Goal: Browse casually: Explore the website without a specific task or goal

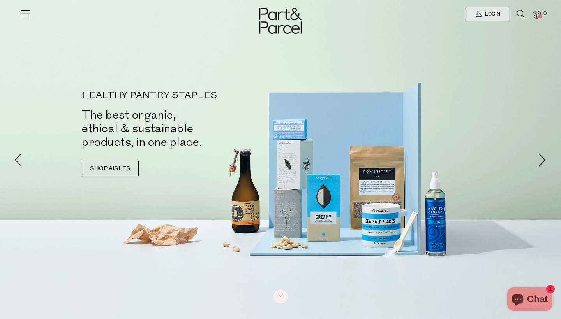
click at [25, 13] on icon at bounding box center [25, 12] width 11 height 11
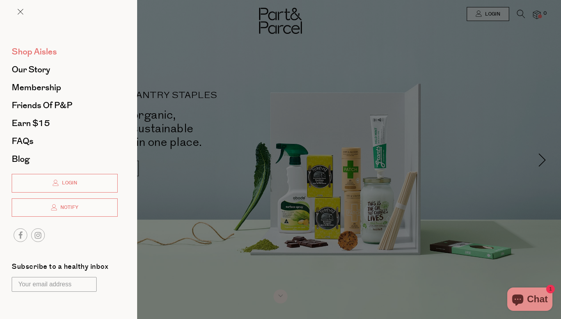
click at [53, 50] on span "Shop Aisles" at bounding box center [34, 52] width 45 height 12
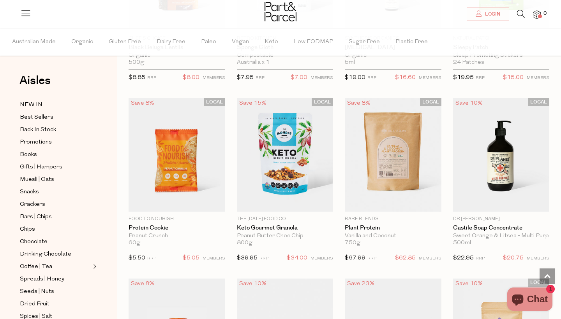
scroll to position [912, 0]
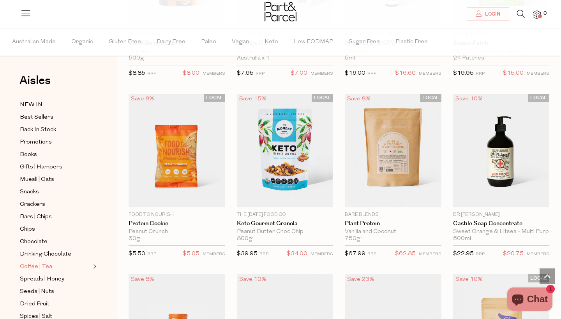
click at [46, 265] on span "Coffee | Tea" at bounding box center [36, 267] width 32 height 9
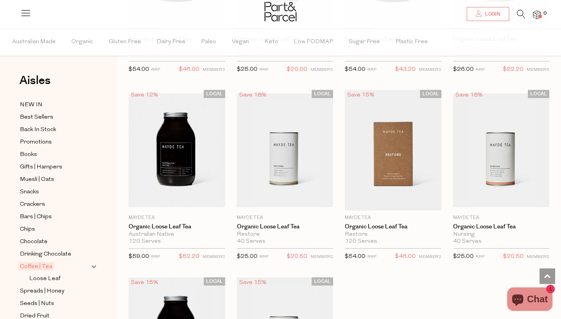
scroll to position [2016, 0]
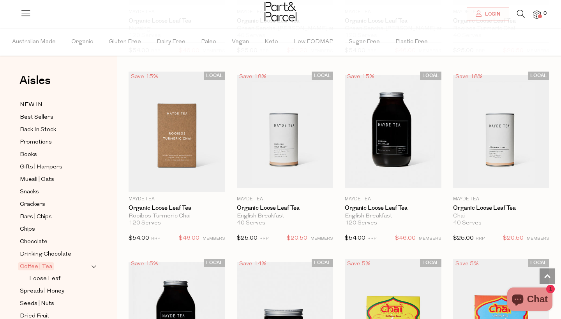
scroll to position [2408, 0]
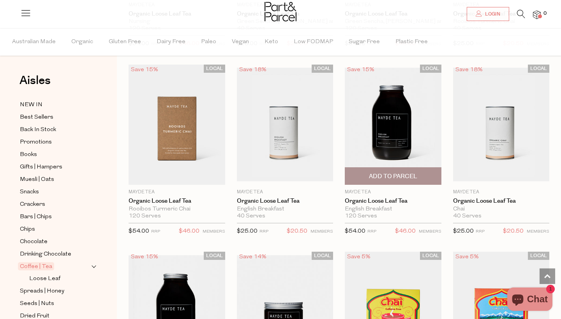
click at [390, 126] on img at bounding box center [393, 125] width 97 height 114
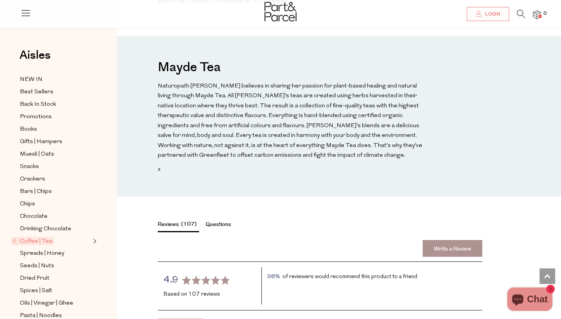
scroll to position [608, 0]
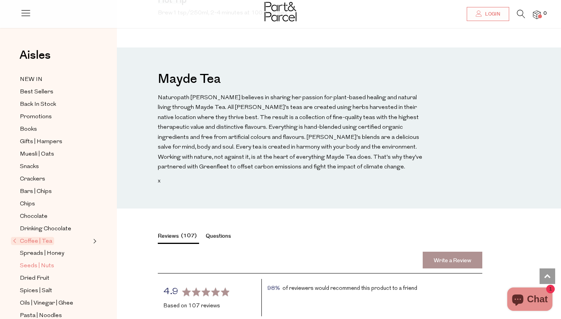
click at [42, 264] on span "Seeds | Nuts" at bounding box center [37, 266] width 34 height 9
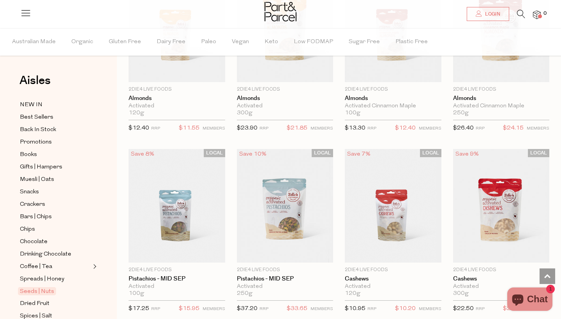
scroll to position [129, 0]
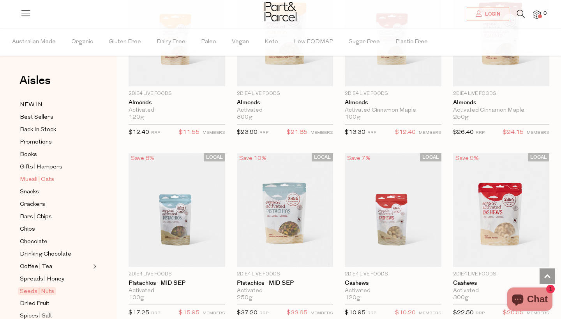
click at [46, 177] on span "Muesli | Oats" at bounding box center [37, 179] width 34 height 9
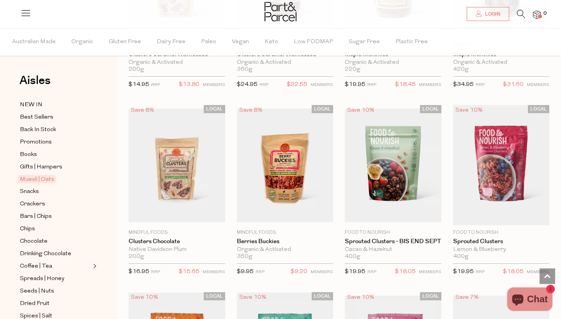
scroll to position [720, 0]
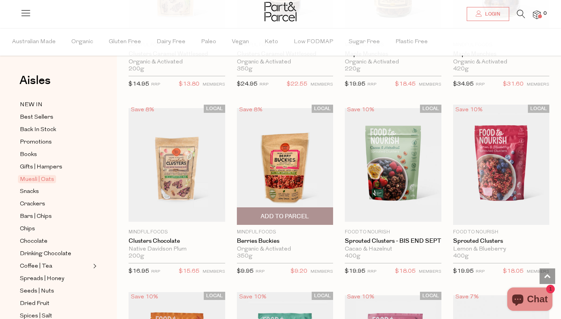
click at [287, 178] on img at bounding box center [285, 165] width 97 height 114
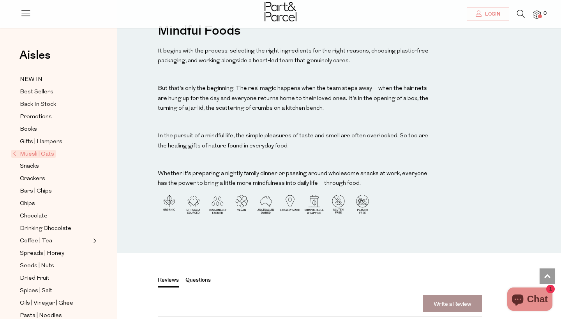
scroll to position [691, 0]
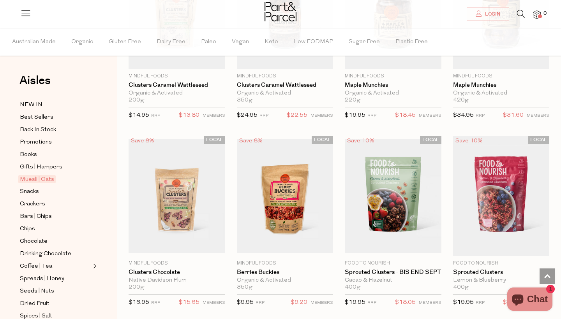
scroll to position [691, 0]
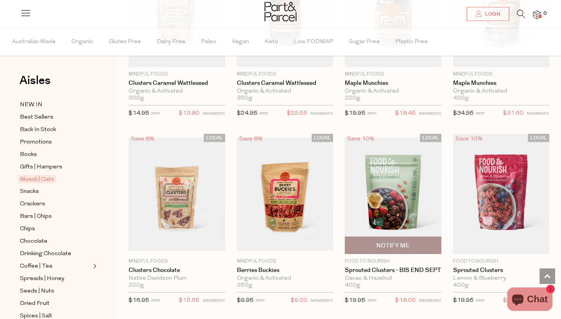
click at [394, 199] on img at bounding box center [393, 195] width 97 height 114
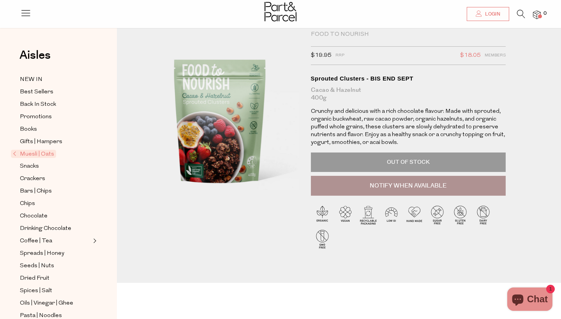
scroll to position [0, 0]
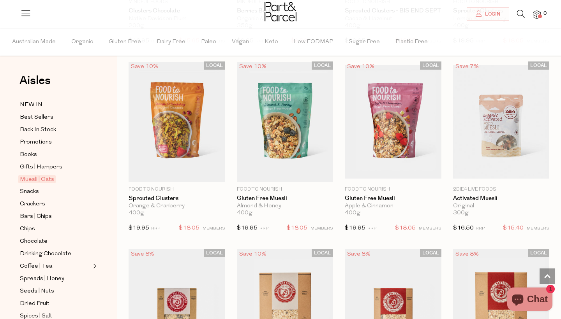
scroll to position [953, 0]
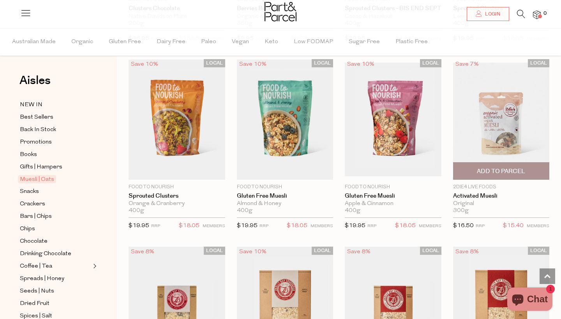
click at [505, 124] on img at bounding box center [501, 120] width 97 height 114
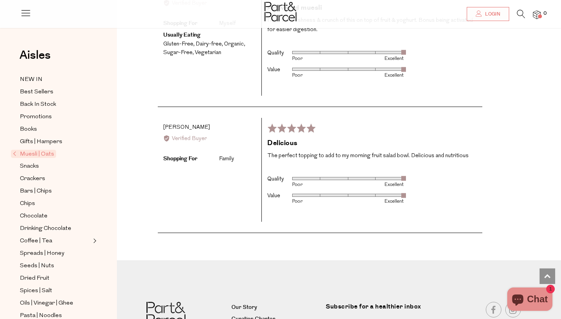
scroll to position [1167, 0]
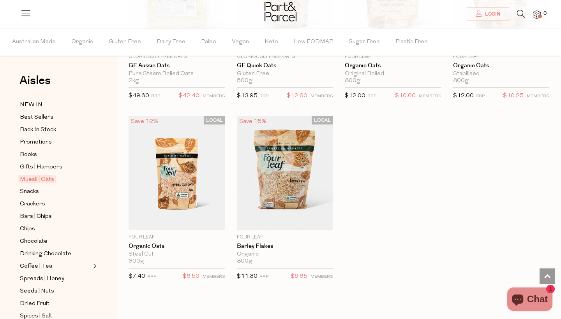
scroll to position [2169, 0]
click at [32, 191] on span "Snacks" at bounding box center [29, 191] width 19 height 9
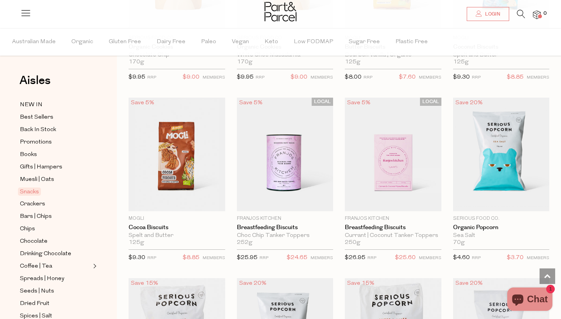
scroll to position [1645, 0]
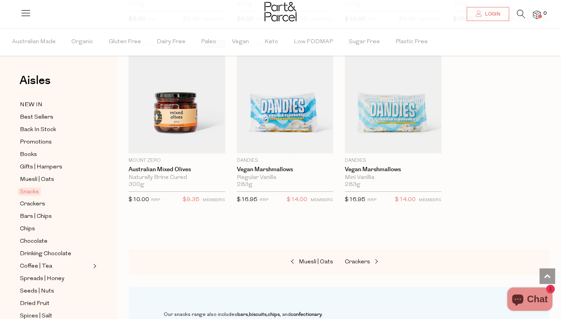
scroll to position [2969, 0]
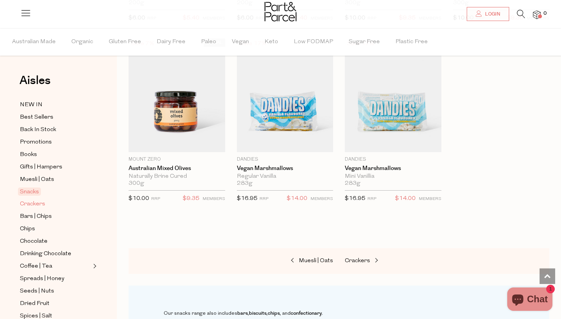
click at [37, 204] on span "Crackers" at bounding box center [32, 204] width 25 height 9
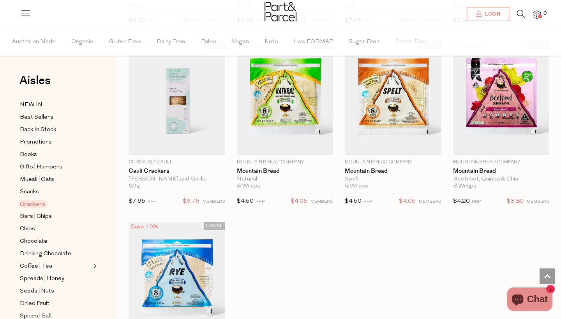
scroll to position [1500, 0]
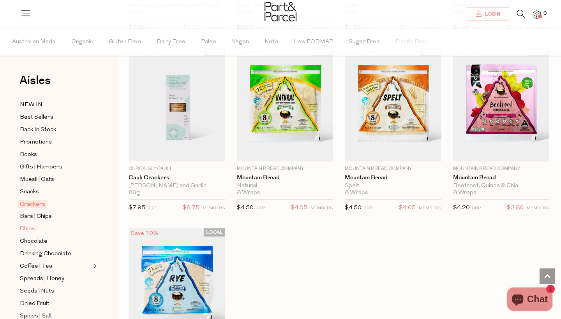
click at [27, 227] on span "Chips" at bounding box center [27, 229] width 15 height 9
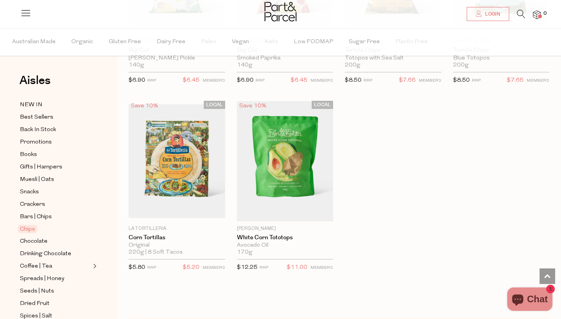
scroll to position [737, 0]
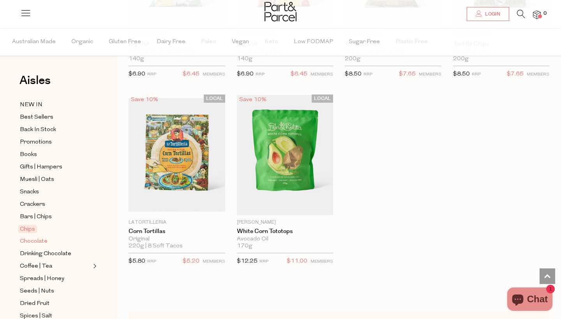
click at [38, 239] on span "Chocolate" at bounding box center [34, 241] width 28 height 9
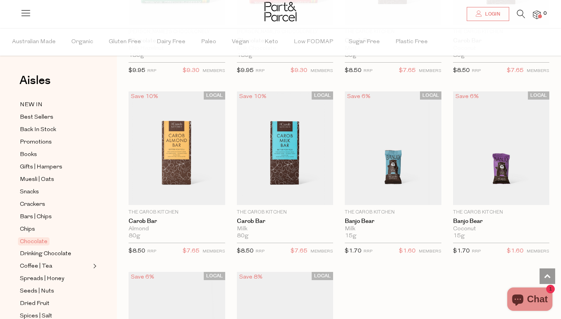
scroll to position [2022, 0]
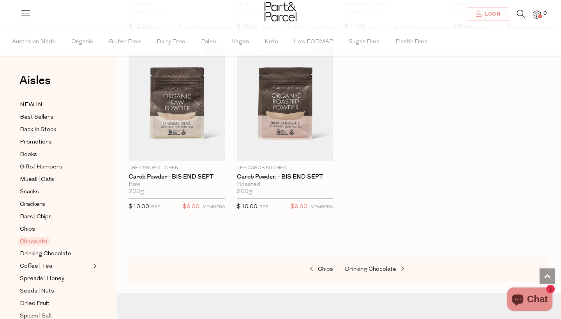
scroll to position [2609, 0]
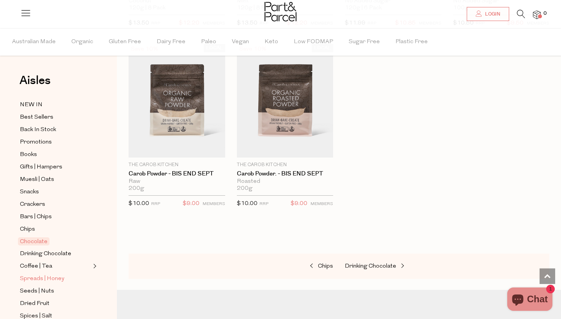
click at [58, 278] on span "Spreads | Honey" at bounding box center [42, 279] width 44 height 9
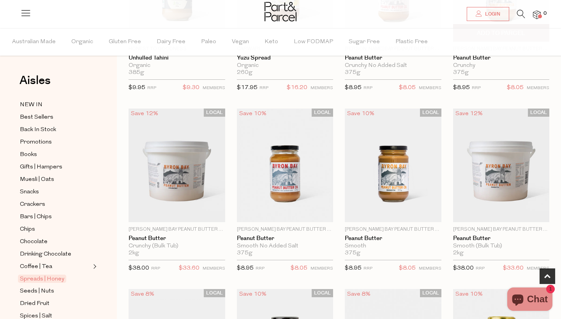
scroll to position [359, 0]
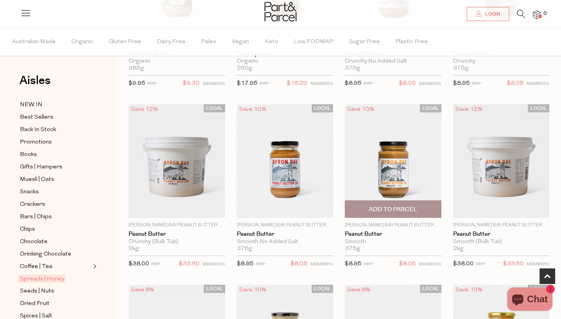
click at [395, 155] on img at bounding box center [393, 161] width 97 height 114
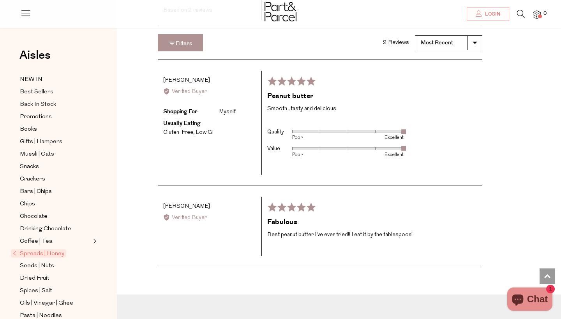
scroll to position [1075, 0]
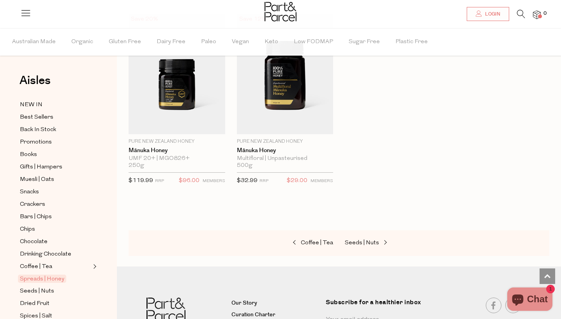
scroll to position [2085, 0]
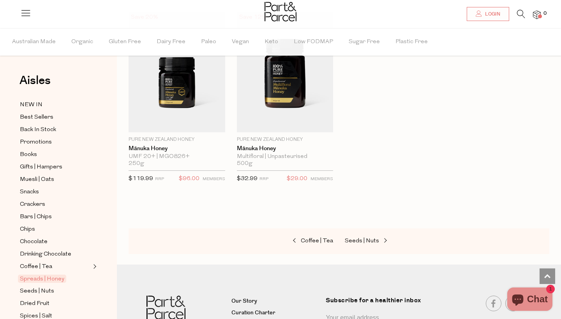
click at [113, 231] on div "Aisles Clear NEW IN Best Sellers Back In Stock Promotions Books Gifts | Hampers…" at bounding box center [58, 173] width 117 height 291
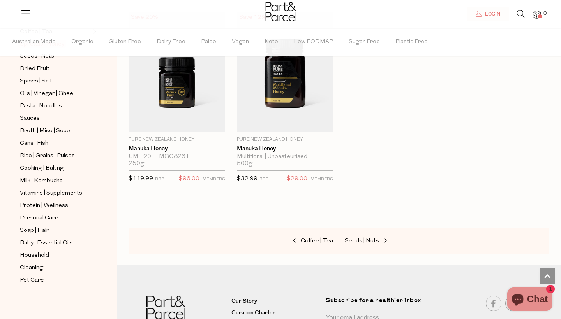
scroll to position [235, 0]
click at [53, 192] on span "Vitamins | Supplements" at bounding box center [51, 193] width 62 height 9
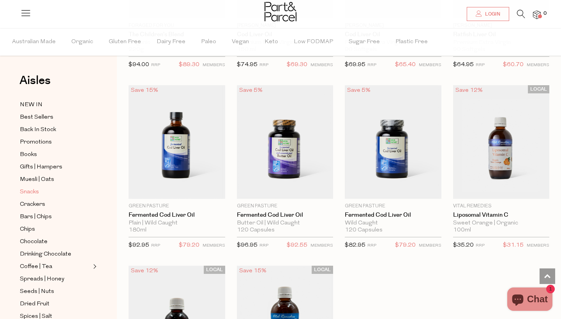
scroll to position [2025, 0]
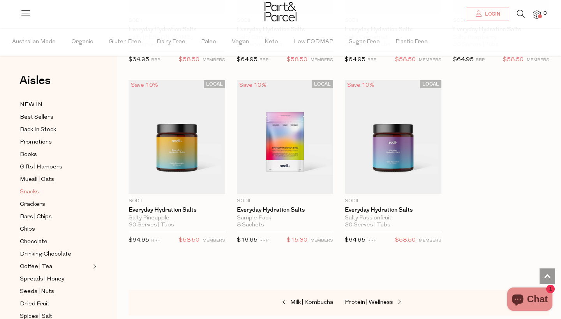
scroll to position [2582, 0]
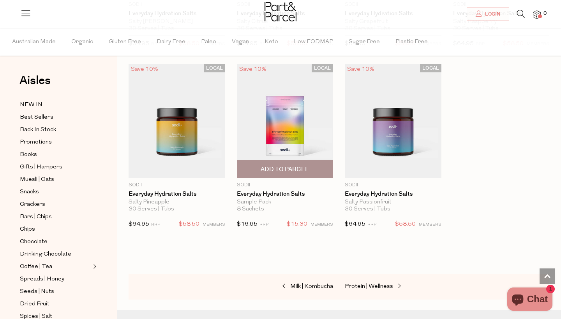
click at [286, 111] on img at bounding box center [285, 121] width 97 height 114
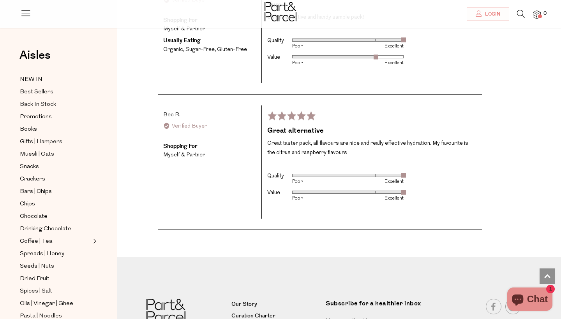
scroll to position [1609, 0]
